Goal: Check status: Check status

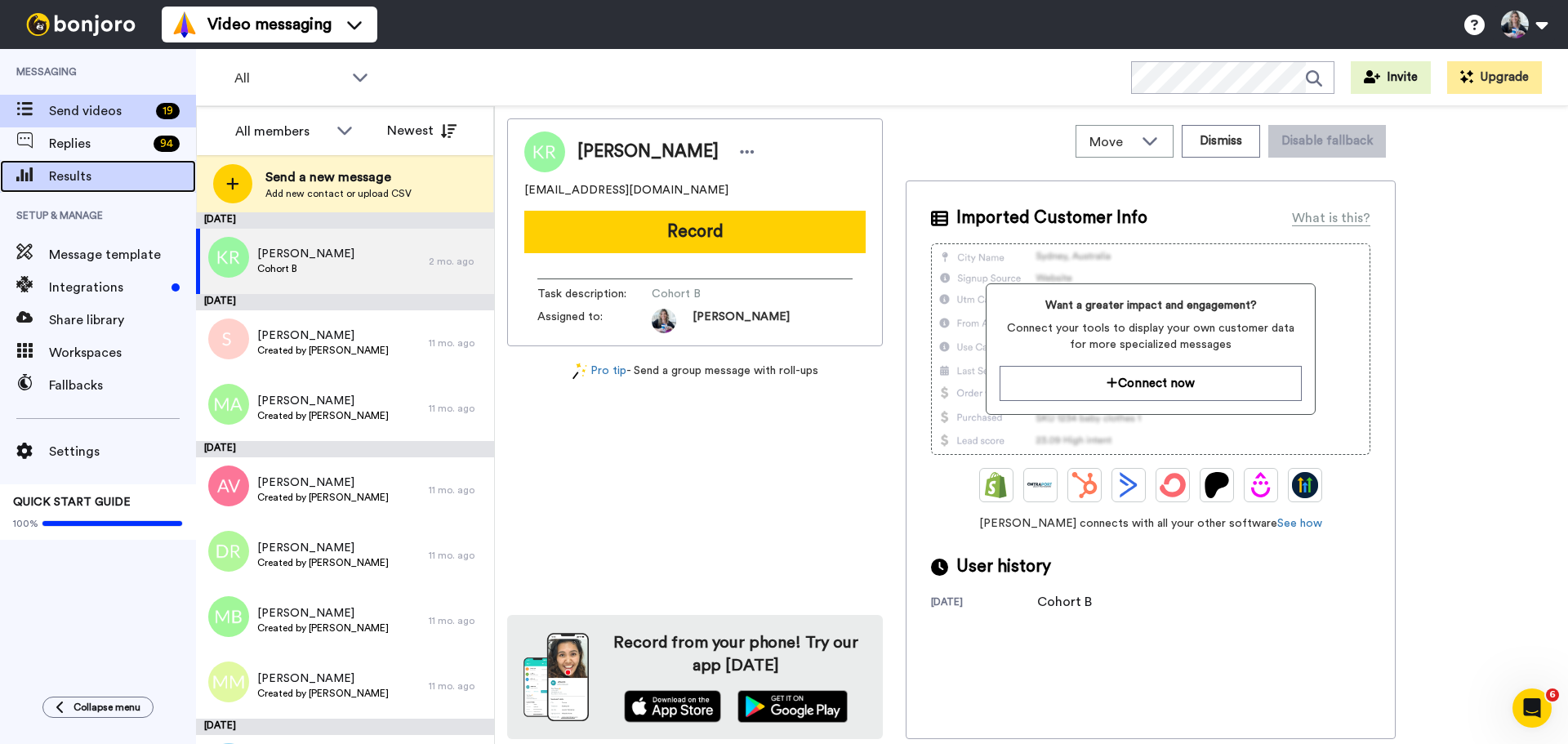
click at [75, 170] on span "Results" at bounding box center [122, 176] width 147 height 20
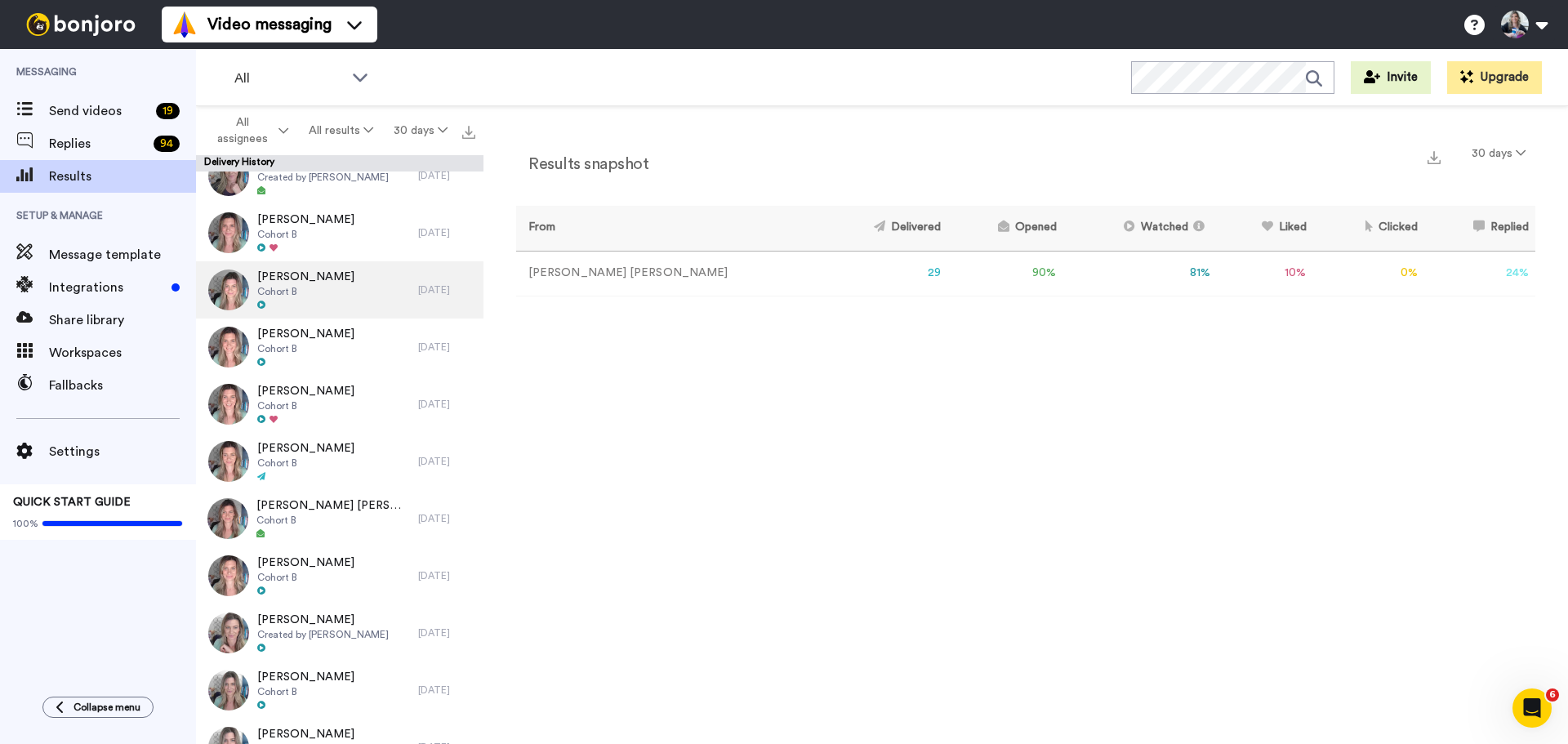
scroll to position [163, 0]
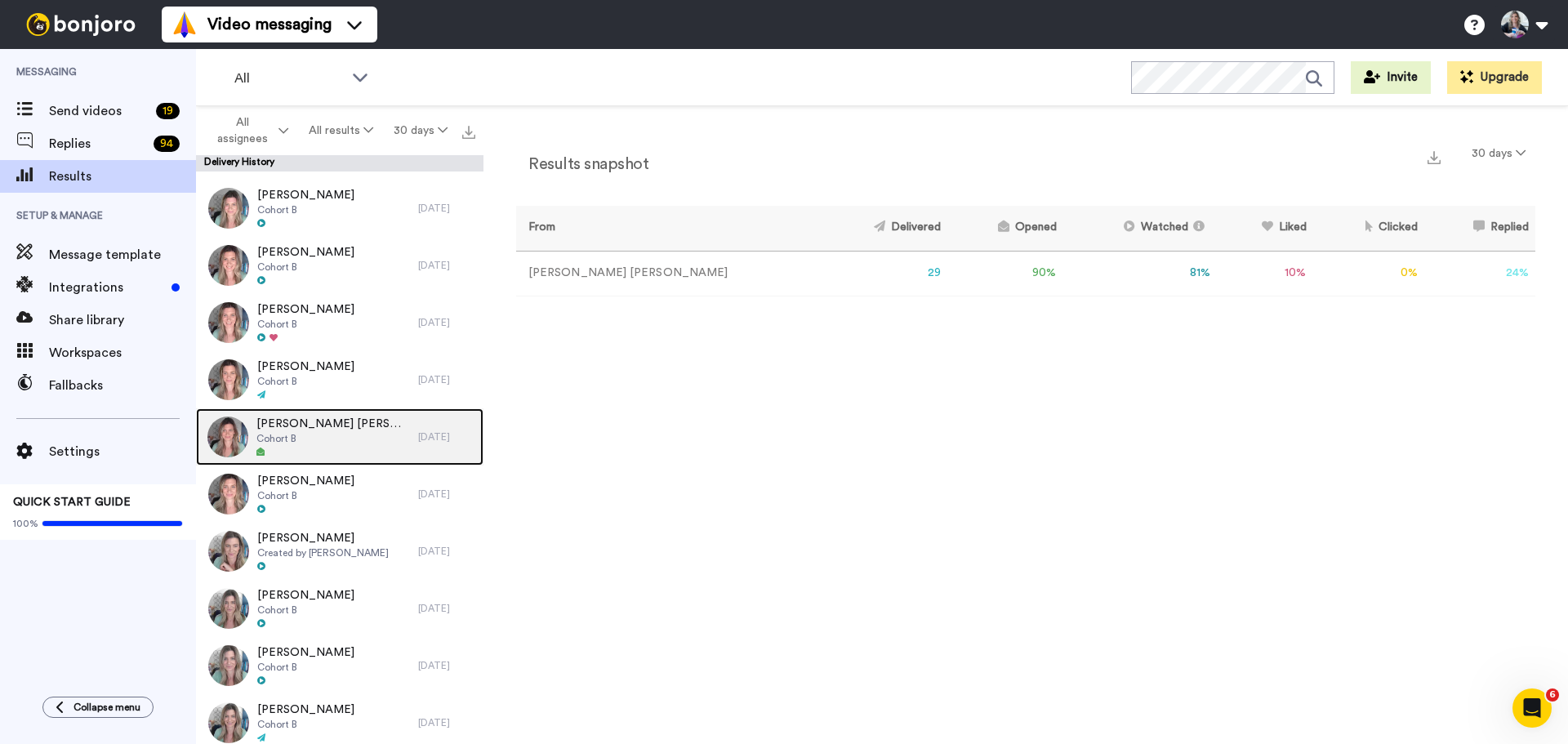
click at [368, 433] on div "Lee Anne Dickerson Cohort B" at bounding box center [307, 437] width 222 height 57
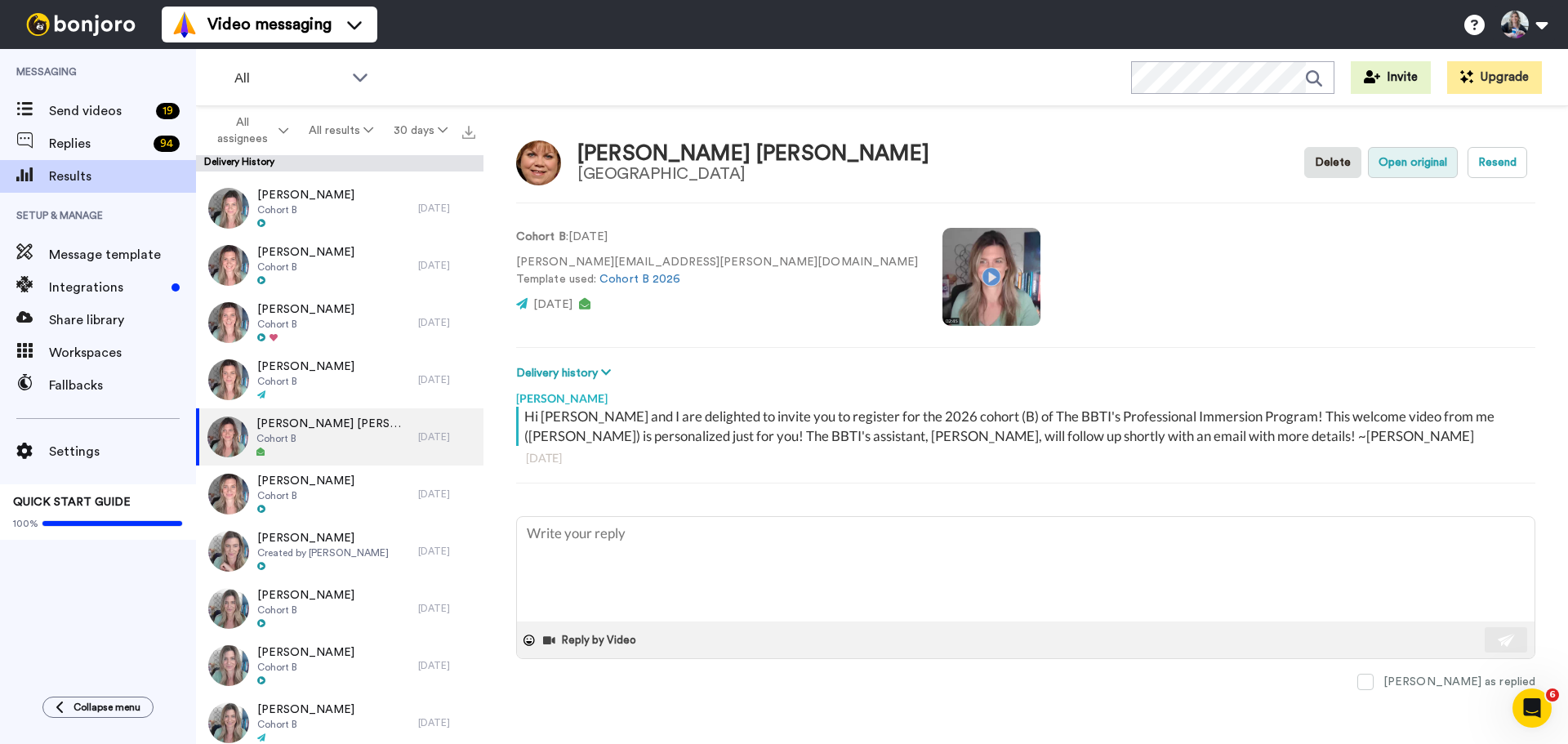
click at [1420, 167] on button "Open original" at bounding box center [1413, 162] width 90 height 31
type textarea "x"
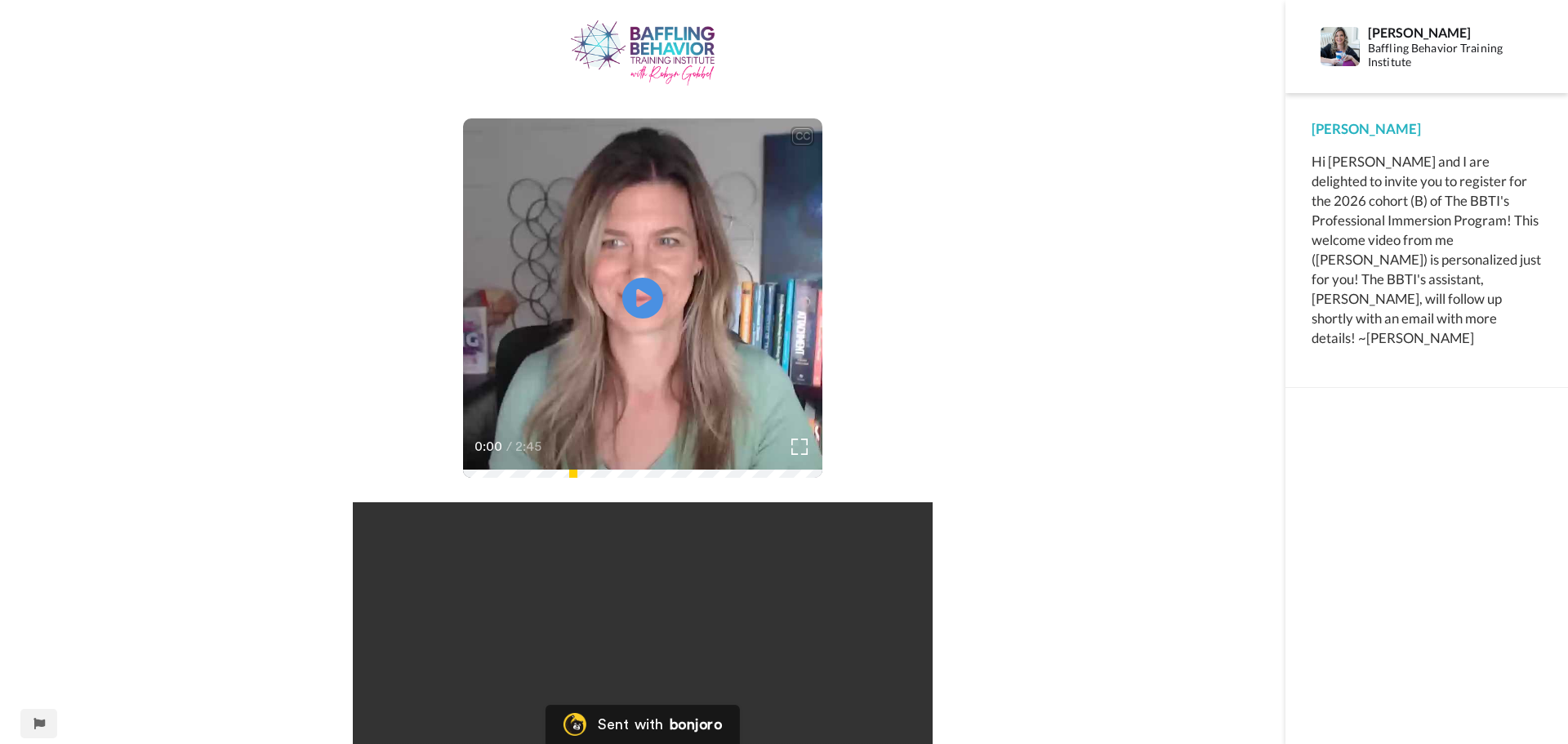
click at [1120, 254] on div "CC Play/Pause 0:00 / 2:45 Your browser does not support the video tag." at bounding box center [643, 437] width 1285 height 832
click at [626, 311] on icon at bounding box center [643, 298] width 43 height 43
drag, startPoint x: 1284, startPoint y: 146, endPoint x: 1375, endPoint y: 0, distance: 172.0
click at [1284, 144] on div "CC Play/Pause you to register for the 2026 cohort of our immersion program. 0:1…" at bounding box center [643, 437] width 1285 height 832
